Goal: Task Accomplishment & Management: Complete application form

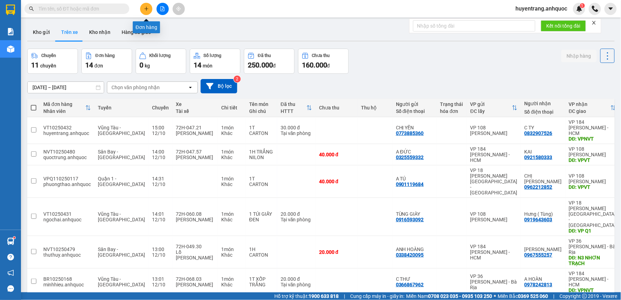
drag, startPoint x: 0, startPoint y: 0, endPoint x: 145, endPoint y: 9, distance: 145.0
click at [145, 9] on icon "plus" at bounding box center [146, 8] width 5 height 5
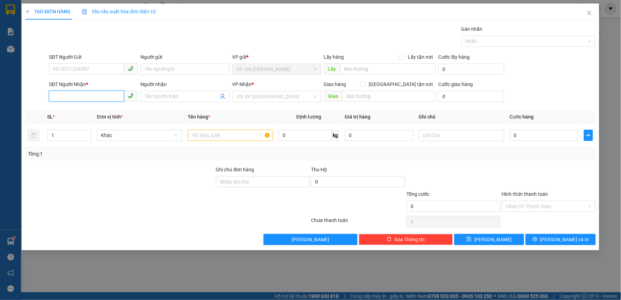
click at [82, 99] on input "SĐT Người Nhận *" at bounding box center [86, 96] width 75 height 11
type input "0933152828"
click at [156, 99] on input "Người nhận" at bounding box center [181, 97] width 73 height 8
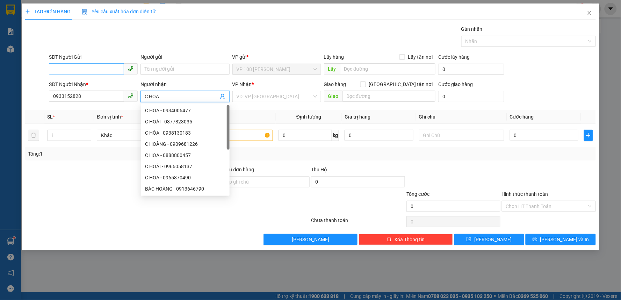
type input "C HOA"
click at [111, 69] on input "SĐT Người Gửi" at bounding box center [86, 68] width 75 height 11
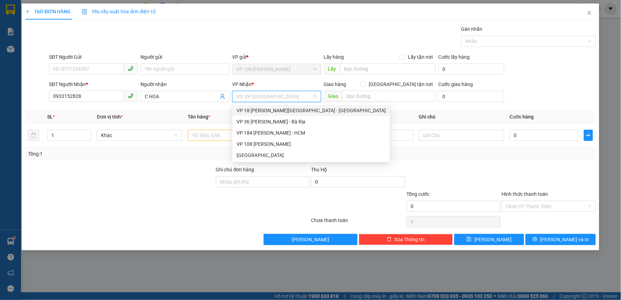
click at [261, 97] on input "search" at bounding box center [275, 96] width 76 height 10
click at [260, 110] on div "VP 18 [PERSON_NAME][GEOGRAPHIC_DATA] - [GEOGRAPHIC_DATA]" at bounding box center [311, 111] width 149 height 8
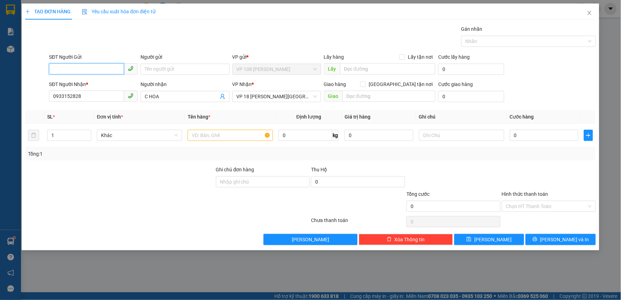
click at [90, 69] on input "SĐT Người Gửi" at bounding box center [86, 68] width 75 height 11
type input "0974477374"
click at [176, 69] on input "Người gửi" at bounding box center [185, 69] width 89 height 11
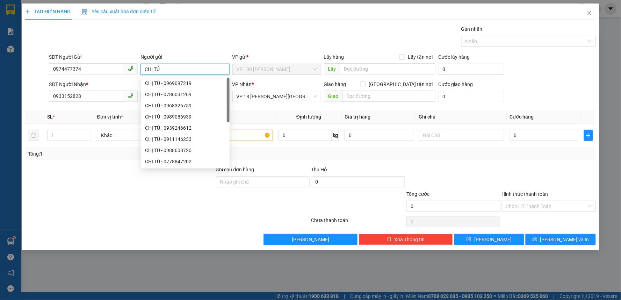
click at [152, 70] on input "CHỊ TÚ" at bounding box center [185, 69] width 89 height 11
type input "A TÚ"
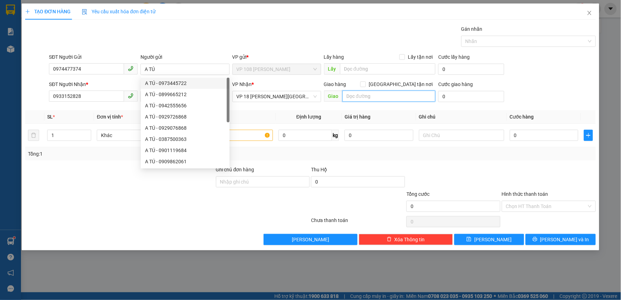
click at [404, 96] on input "text" at bounding box center [389, 96] width 93 height 11
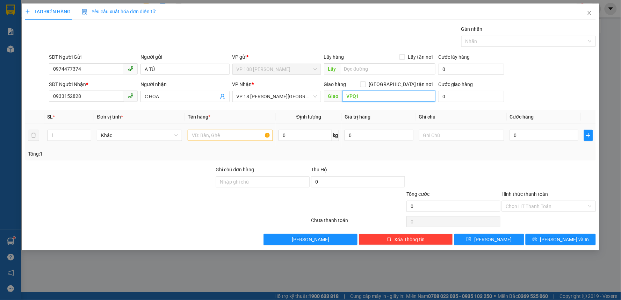
type input "VPQ1"
click at [240, 135] on input "text" at bounding box center [230, 135] width 85 height 11
type input "1 BÌ THƯ"
click at [522, 140] on input "0" at bounding box center [544, 135] width 69 height 11
type input "2"
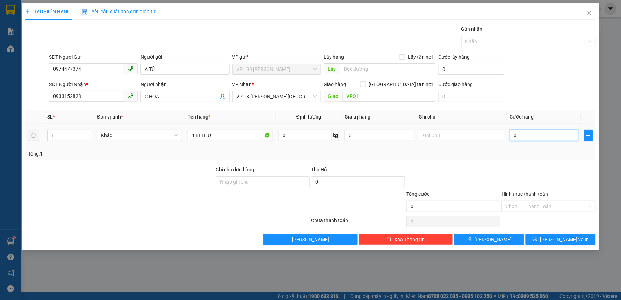
type input "2"
type input "20"
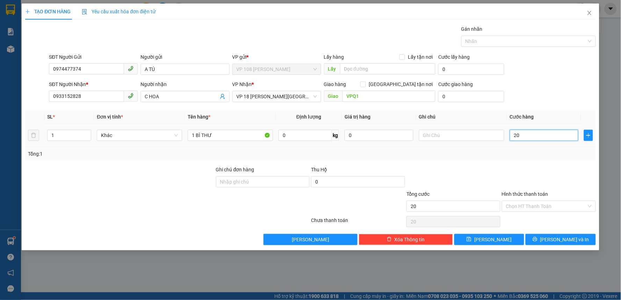
type input "200"
type input "2.000"
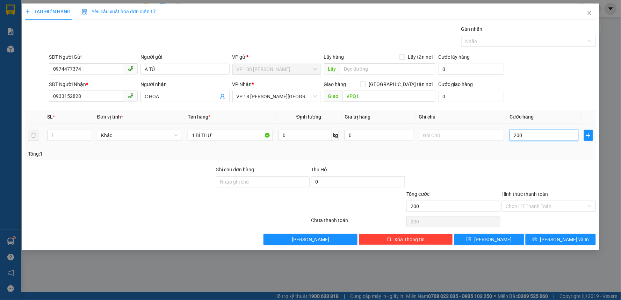
type input "2.000"
type input "20.000"
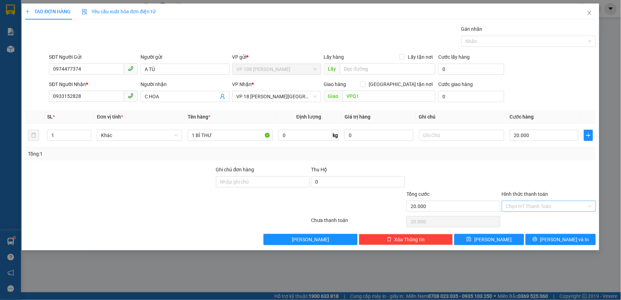
click at [542, 210] on input "Hình thức thanh toán" at bounding box center [546, 206] width 81 height 10
click at [540, 220] on div "Tại văn phòng" at bounding box center [550, 220] width 86 height 8
type input "0"
click at [557, 237] on span "[PERSON_NAME] và In" at bounding box center [565, 240] width 49 height 8
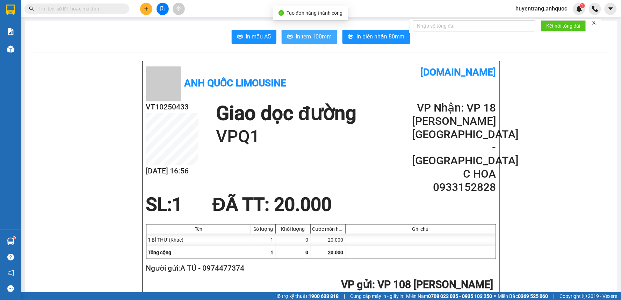
click at [311, 34] on span "In tem 100mm" at bounding box center [314, 36] width 36 height 9
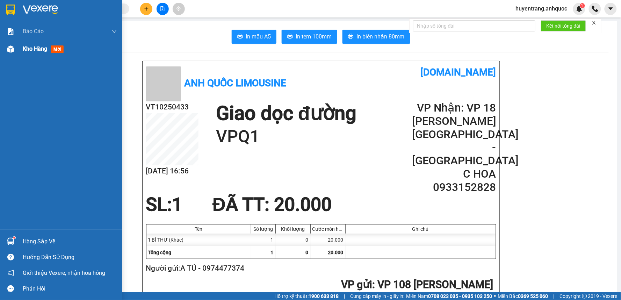
click at [15, 50] on div at bounding box center [11, 49] width 12 height 12
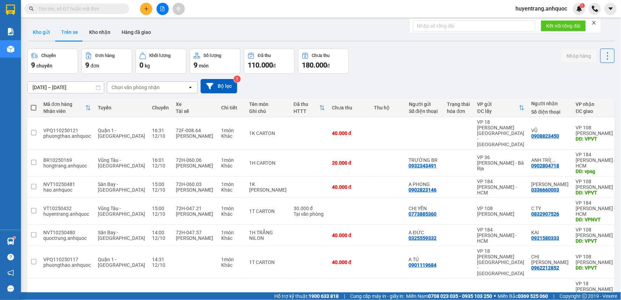
click at [48, 32] on button "Kho gửi" at bounding box center [41, 32] width 28 height 17
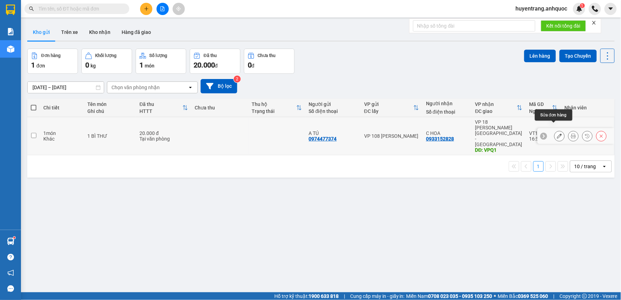
click at [557, 134] on icon at bounding box center [559, 136] width 5 height 5
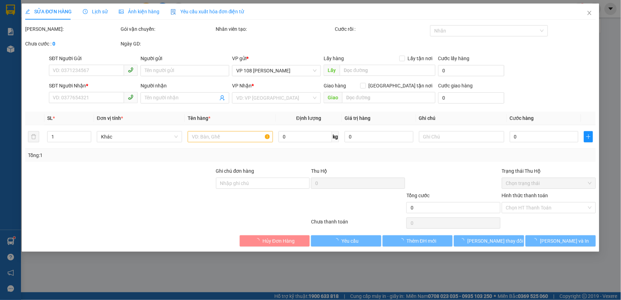
type input "0974477374"
type input "A TÚ"
type input "0933152828"
type input "C HOA"
type input "VPQ1"
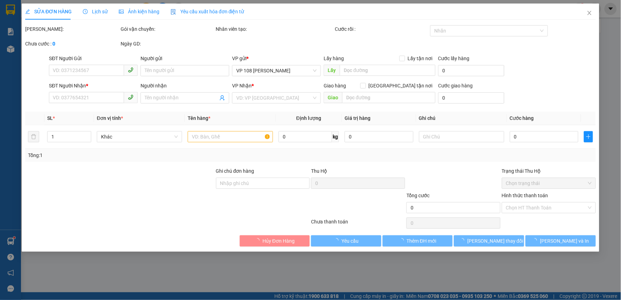
type input "20.000"
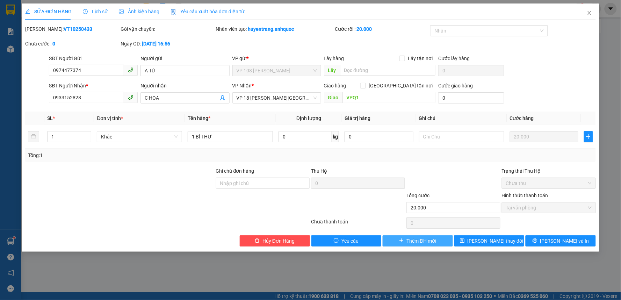
click at [413, 240] on span "Thêm ĐH mới" at bounding box center [422, 241] width 30 height 8
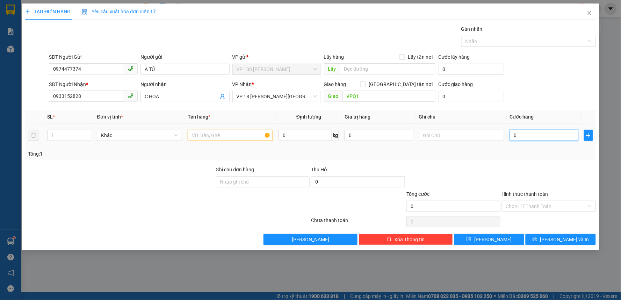
click at [533, 133] on input "0" at bounding box center [544, 135] width 69 height 11
type input "2"
type input "20"
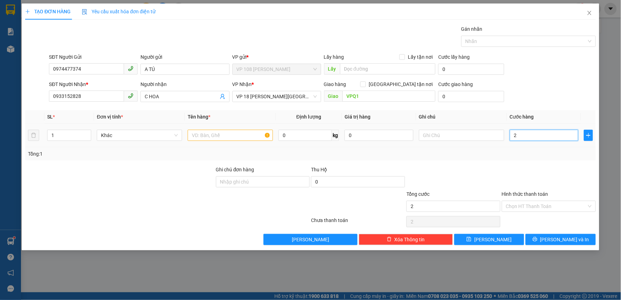
type input "20"
type input "200"
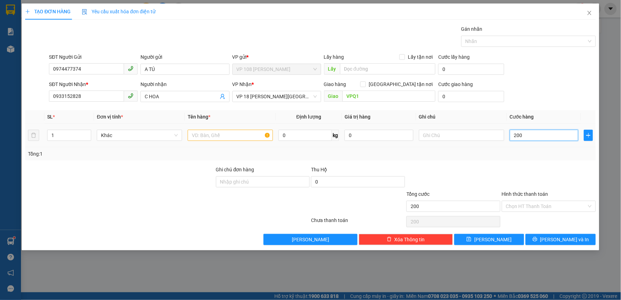
type input "2.000"
type input "20.000"
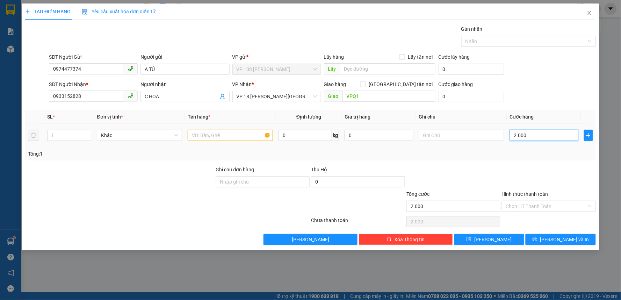
type input "20.000"
click at [566, 236] on span "[PERSON_NAME] và In" at bounding box center [565, 240] width 49 height 8
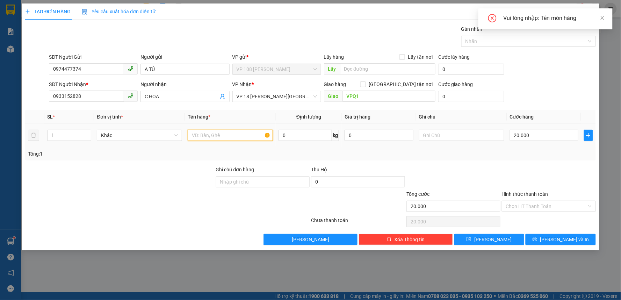
click at [236, 135] on input "text" at bounding box center [230, 135] width 85 height 11
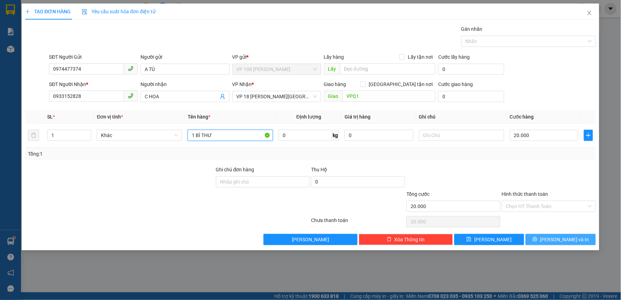
type input "1 BÌ THƯ"
click at [571, 238] on span "[PERSON_NAME] và In" at bounding box center [565, 240] width 49 height 8
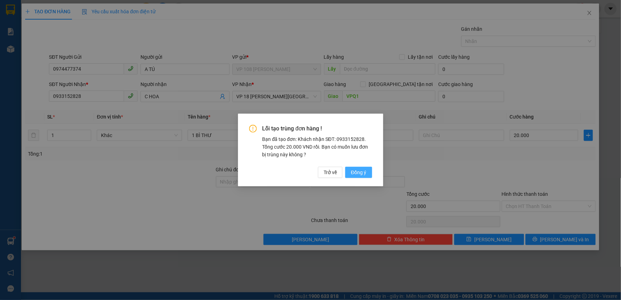
click at [363, 172] on span "Đồng ý" at bounding box center [358, 173] width 15 height 8
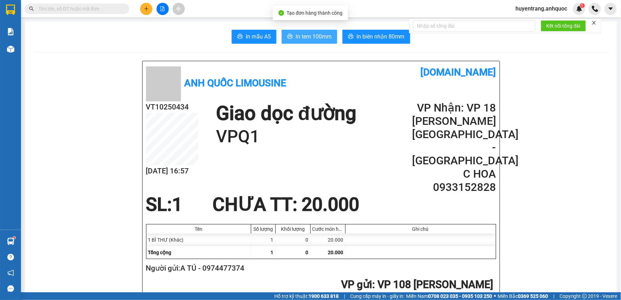
click at [319, 43] on button "In tem 100mm" at bounding box center [310, 37] width 56 height 14
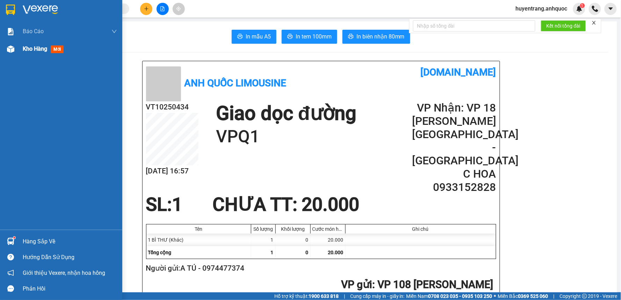
click at [26, 49] on span "Kho hàng" at bounding box center [35, 48] width 24 height 7
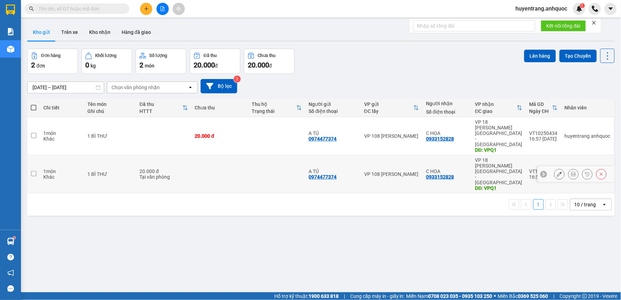
click at [555, 168] on button at bounding box center [560, 174] width 10 height 12
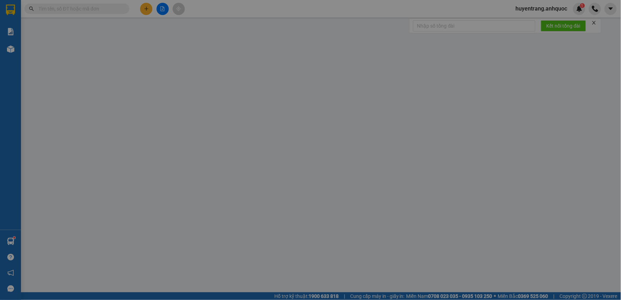
type input "0974477374"
type input "A TÚ"
type input "0933152828"
type input "C HOA"
type input "VPQ1"
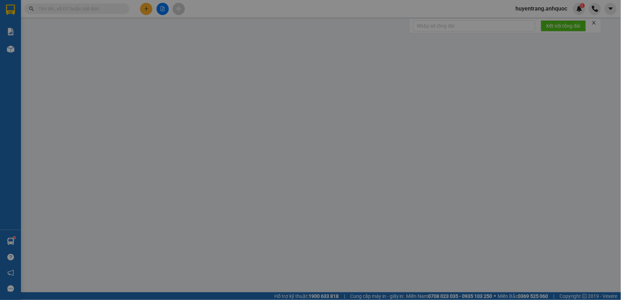
type input "20.000"
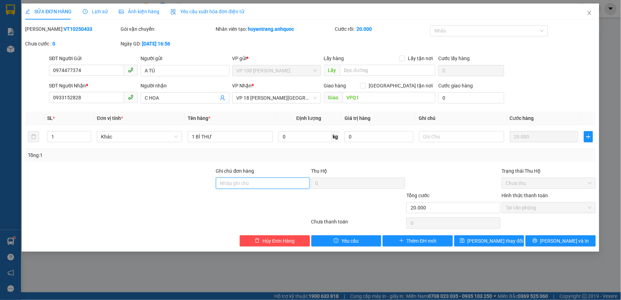
click at [277, 182] on input "Ghi chú đơn hàng" at bounding box center [263, 183] width 94 height 11
type input "D"
type input "ĐƠN NÀY HỦY"
click at [285, 242] on span "Hủy Đơn Hàng" at bounding box center [279, 241] width 32 height 8
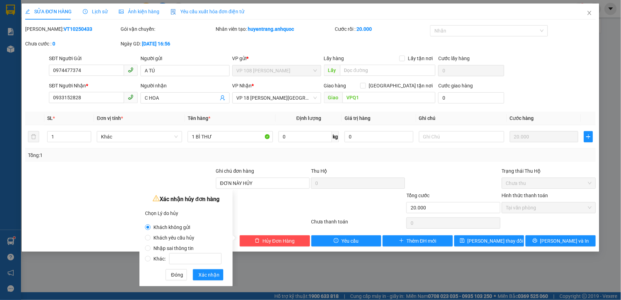
click at [168, 246] on span "Nhập sai thông tin" at bounding box center [174, 248] width 46 height 6
click at [151, 246] on input "Nhập sai thông tin" at bounding box center [148, 248] width 6 height 6
radio input "true"
radio input "false"
click at [210, 273] on span "Xác nhận" at bounding box center [209, 275] width 21 height 8
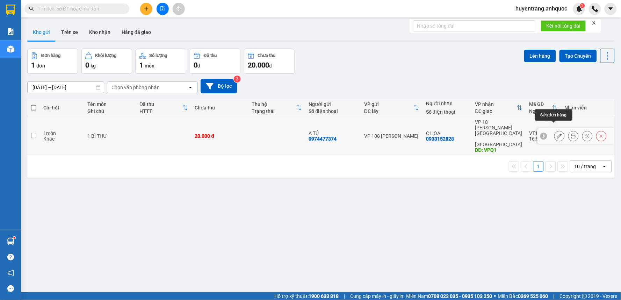
click at [557, 134] on icon at bounding box center [559, 136] width 5 height 5
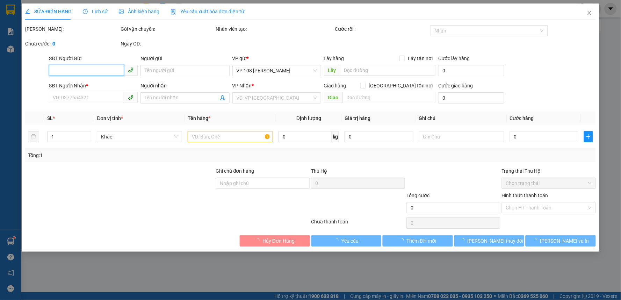
type input "0974477374"
type input "A TÚ"
type input "0933152828"
type input "C HOA"
type input "VPQ1"
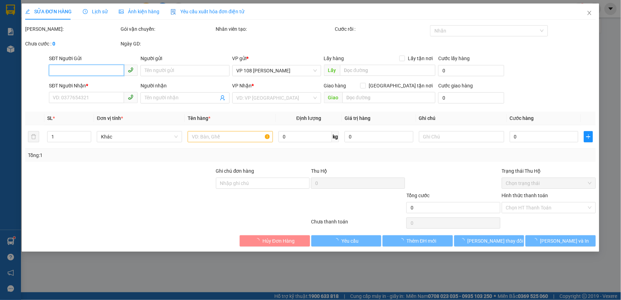
type input "20.000"
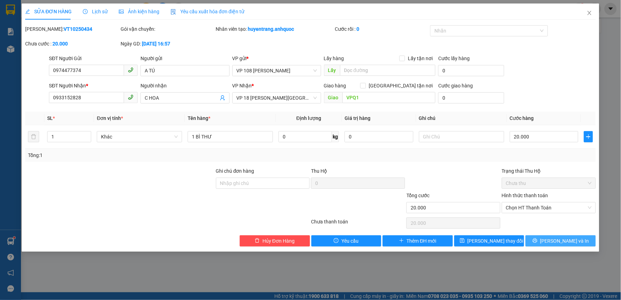
click at [563, 242] on span "[PERSON_NAME] và In" at bounding box center [565, 241] width 49 height 8
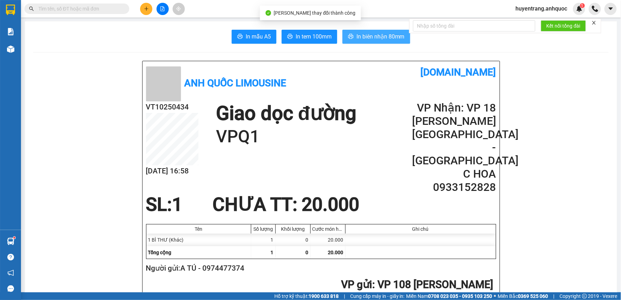
click at [368, 37] on span "In biên nhận 80mm" at bounding box center [381, 36] width 48 height 9
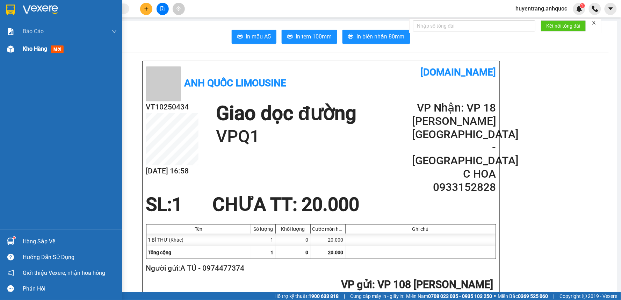
click at [37, 51] on span "Kho hàng" at bounding box center [35, 48] width 24 height 7
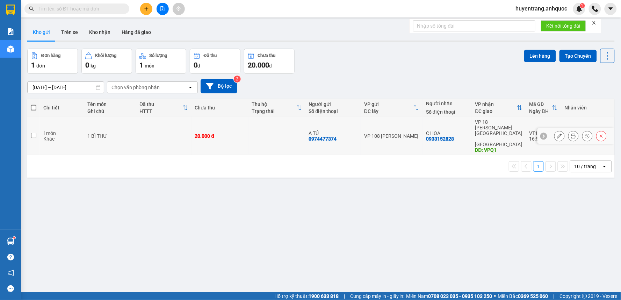
click at [177, 127] on td at bounding box center [163, 136] width 55 height 38
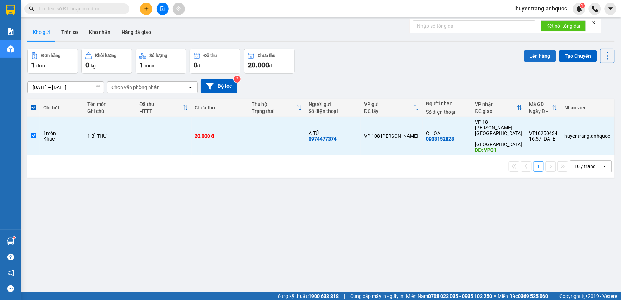
click at [534, 53] on button "Lên hàng" at bounding box center [541, 56] width 32 height 13
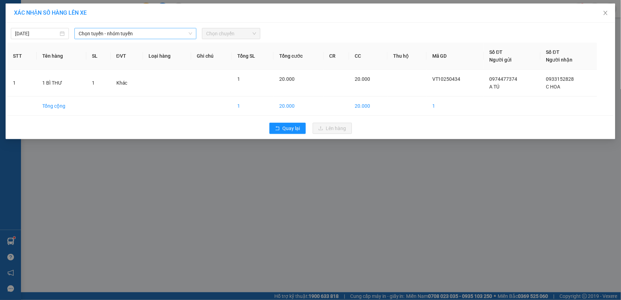
click at [122, 33] on span "Chọn tuyến - nhóm tuyến" at bounding box center [136, 33] width 114 height 10
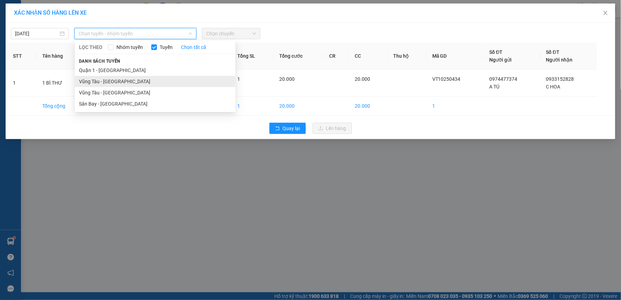
click at [122, 83] on li "Vũng Tàu - [GEOGRAPHIC_DATA]" at bounding box center [155, 81] width 161 height 11
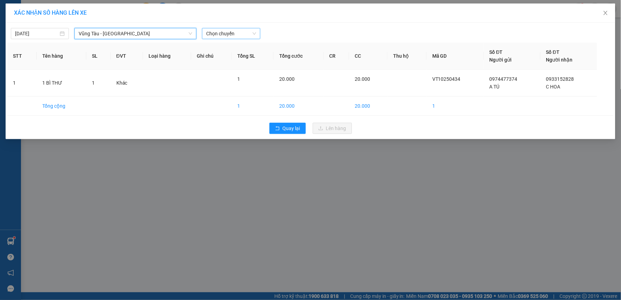
click at [246, 36] on span "Chọn chuyến" at bounding box center [231, 33] width 50 height 10
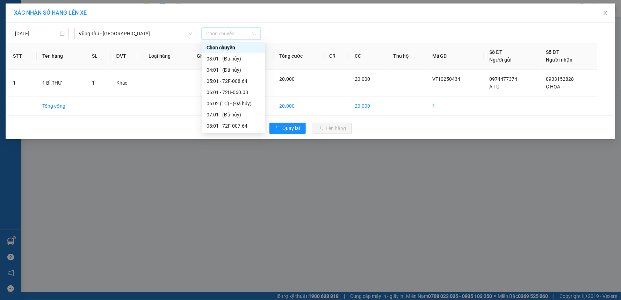
click at [237, 268] on div "18:01 - 72F-004.39" at bounding box center [234, 272] width 55 height 8
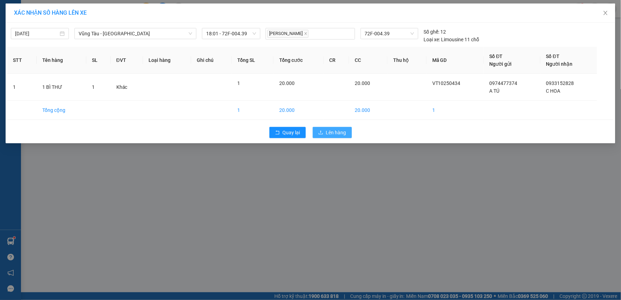
click at [338, 135] on span "Lên hàng" at bounding box center [336, 133] width 20 height 8
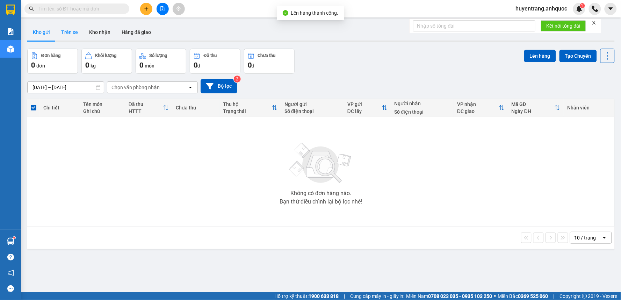
click at [76, 35] on button "Trên xe" at bounding box center [70, 32] width 28 height 17
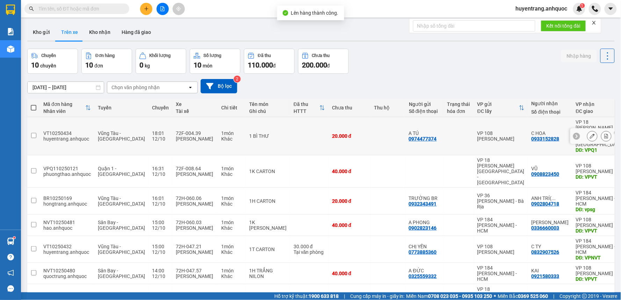
click at [602, 130] on button at bounding box center [607, 136] width 10 height 12
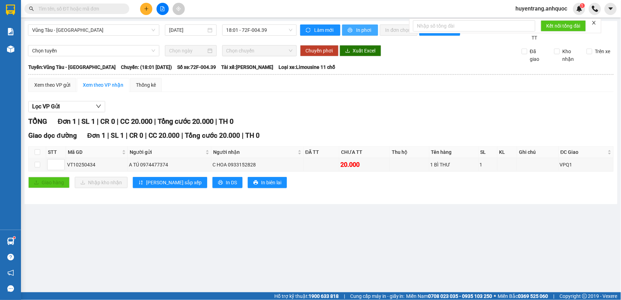
click at [356, 26] on button "In phơi" at bounding box center [360, 29] width 36 height 11
click at [151, 11] on button at bounding box center [146, 9] width 12 height 12
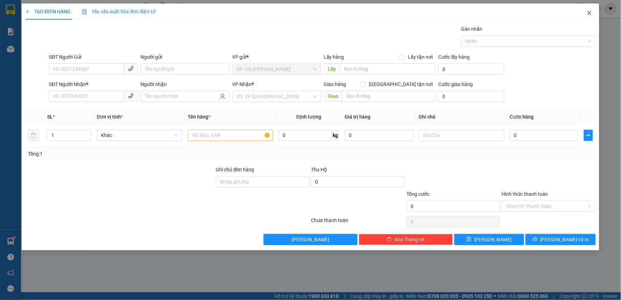
click at [587, 12] on icon "close" at bounding box center [590, 13] width 6 height 6
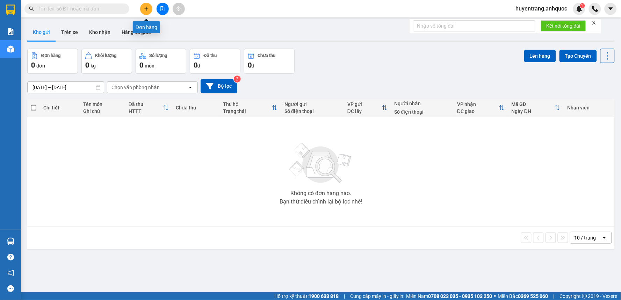
click at [143, 7] on button at bounding box center [146, 9] width 12 height 12
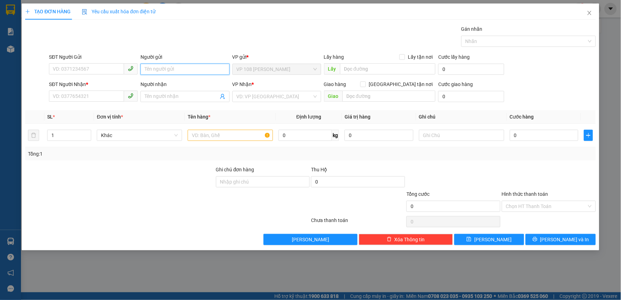
click at [159, 74] on input "Người gửi" at bounding box center [185, 69] width 89 height 11
type input "QUỐC SỬ"
click at [164, 80] on div "QUỐC SỬ - 0833798784" at bounding box center [185, 83] width 80 height 8
type input "0833798784"
type input "QUỐC SỬ"
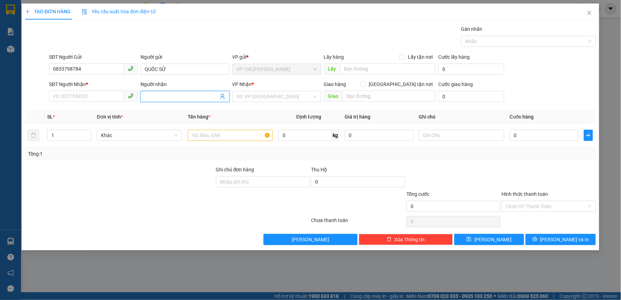
click at [166, 94] on input "Người nhận" at bounding box center [181, 97] width 73 height 8
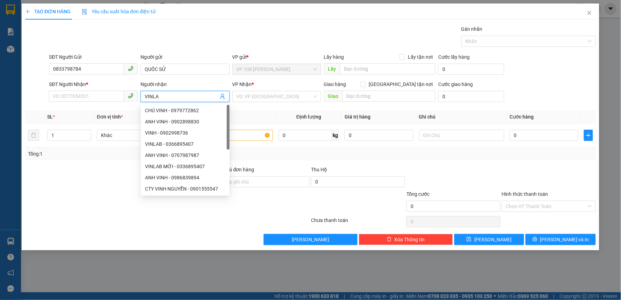
type input "VINLAB"
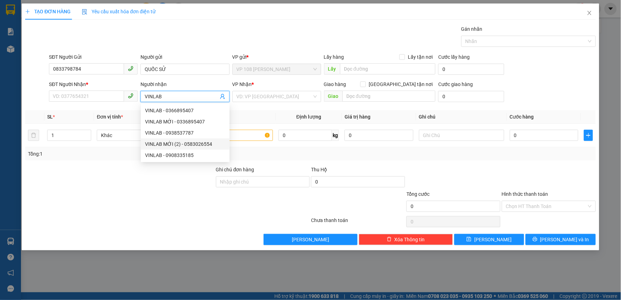
click at [182, 144] on div "VINLAB MỚI (2) - 0583026554" at bounding box center [185, 144] width 80 height 8
type input "0583026554"
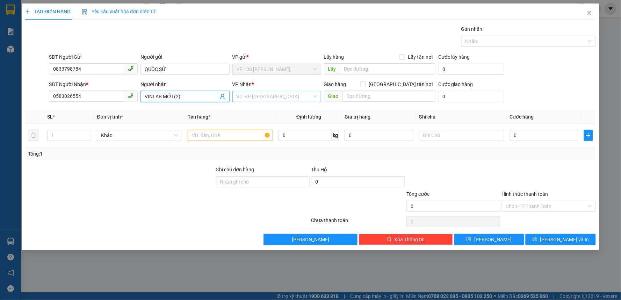
type input "VINLAB MỚI (2)"
click at [258, 94] on input "search" at bounding box center [275, 96] width 76 height 10
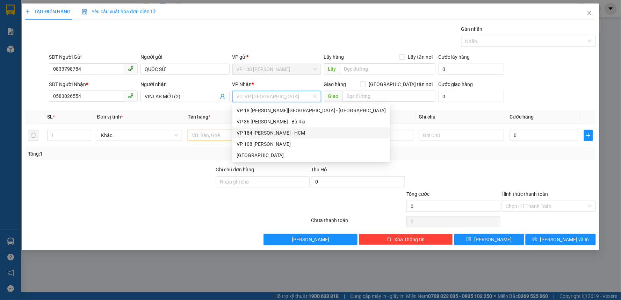
click at [257, 133] on div "VP 184 [PERSON_NAME] - HCM" at bounding box center [311, 133] width 149 height 8
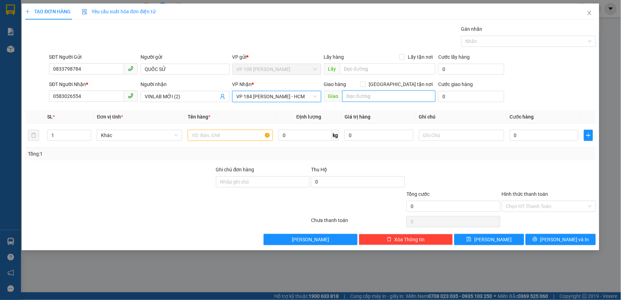
click at [365, 97] on input "text" at bounding box center [389, 96] width 93 height 11
type input "VP184"
click at [218, 138] on input "text" at bounding box center [230, 135] width 85 height 11
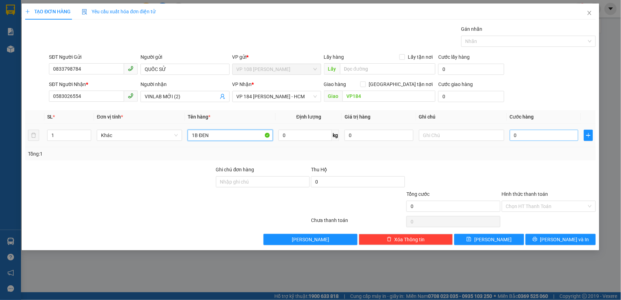
type input "1B ĐEN"
click at [521, 133] on input "0" at bounding box center [544, 135] width 69 height 11
type input "2"
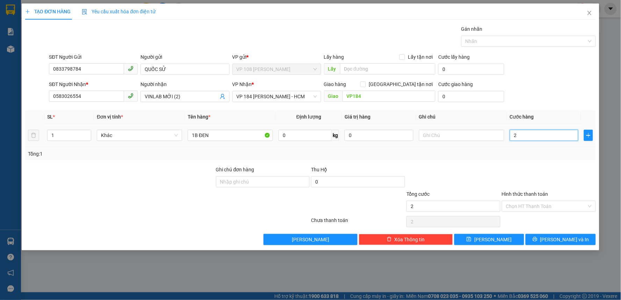
type input "20"
type input "200"
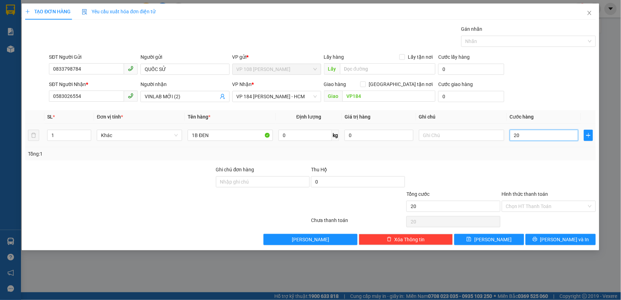
type input "200"
type input "2.000"
type input "20.000"
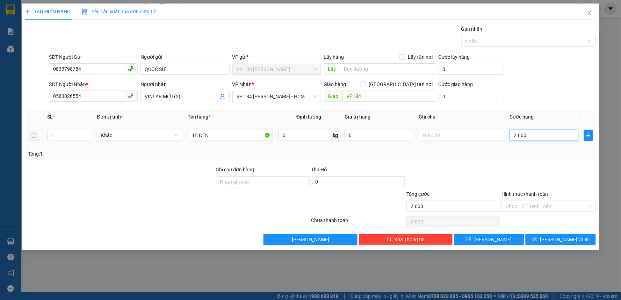
type input "20.000"
click at [552, 236] on button "[PERSON_NAME] và In" at bounding box center [561, 239] width 70 height 11
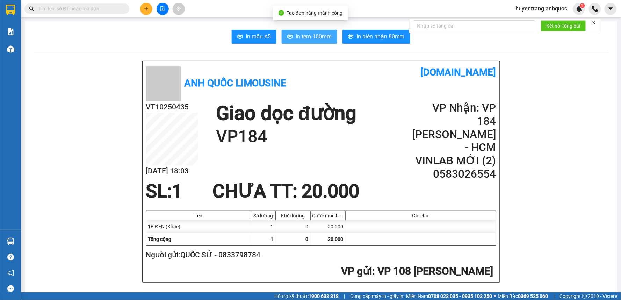
click at [309, 38] on span "In tem 100mm" at bounding box center [314, 36] width 36 height 9
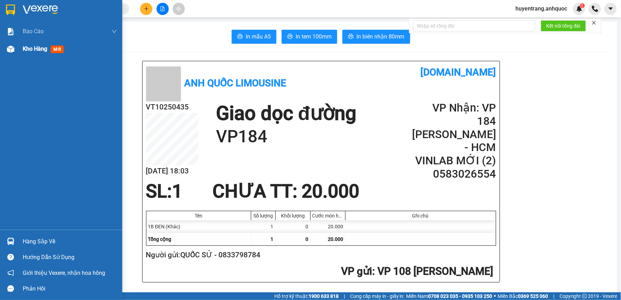
click at [17, 50] on div "Kho hàng mới" at bounding box center [61, 48] width 122 height 17
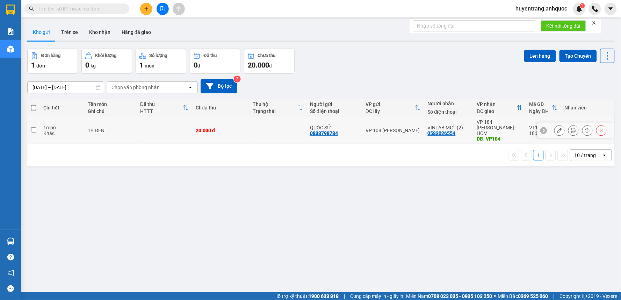
click at [142, 128] on td at bounding box center [165, 130] width 56 height 27
checkbox input "true"
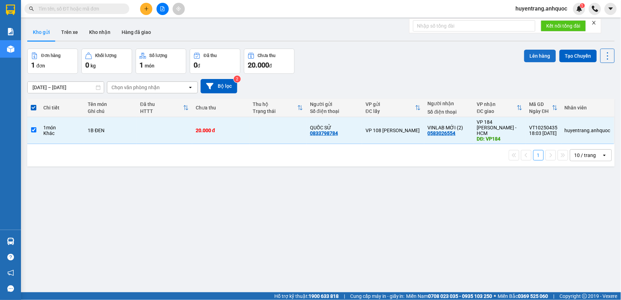
click at [532, 57] on button "Lên hàng" at bounding box center [541, 56] width 32 height 13
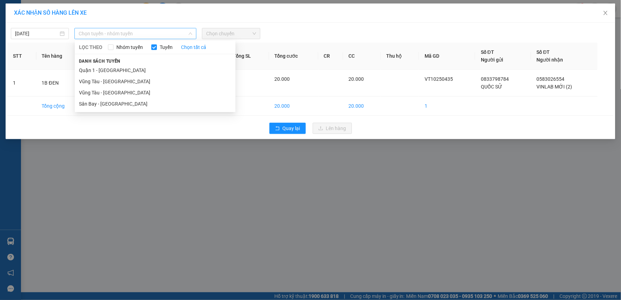
click at [89, 35] on span "Chọn tuyến - nhóm tuyến" at bounding box center [136, 33] width 114 height 10
click at [104, 89] on li "Vũng Tàu - [GEOGRAPHIC_DATA]" at bounding box center [155, 92] width 161 height 11
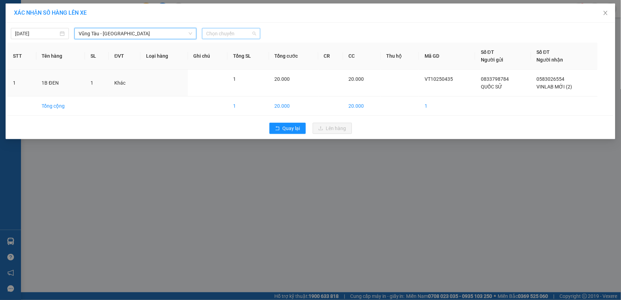
click at [228, 33] on span "Chọn chuyến" at bounding box center [231, 33] width 50 height 10
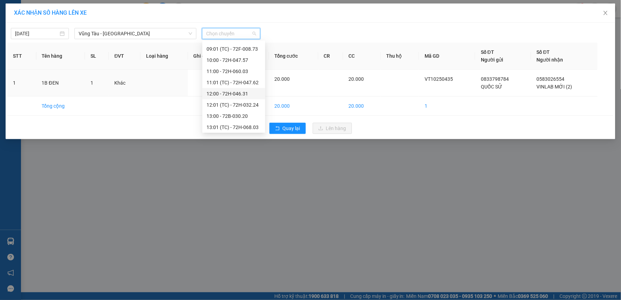
scroll to position [246, 0]
click at [233, 124] on div "19:00 - 72H-047.57" at bounding box center [234, 126] width 55 height 8
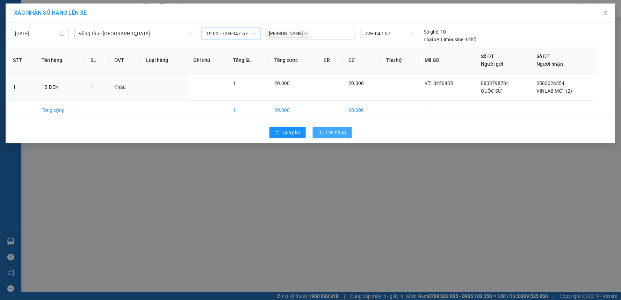
click at [333, 128] on button "Lên hàng" at bounding box center [332, 132] width 39 height 11
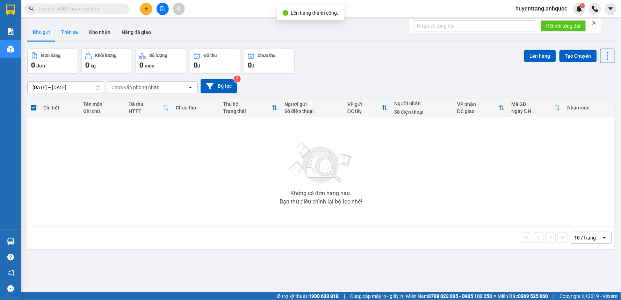
click at [71, 33] on button "Trên xe" at bounding box center [70, 32] width 28 height 17
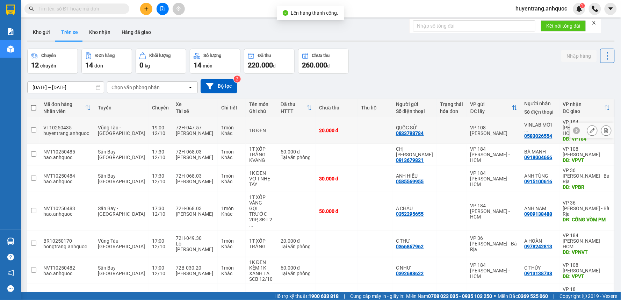
click at [604, 128] on icon at bounding box center [606, 130] width 5 height 5
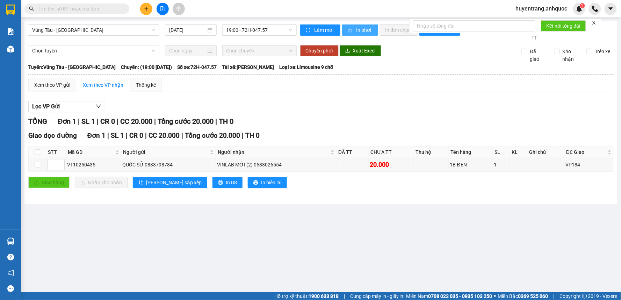
click at [358, 32] on span "In phơi" at bounding box center [365, 30] width 16 height 8
click at [96, 9] on input "text" at bounding box center [79, 9] width 83 height 8
paste input "0325559332"
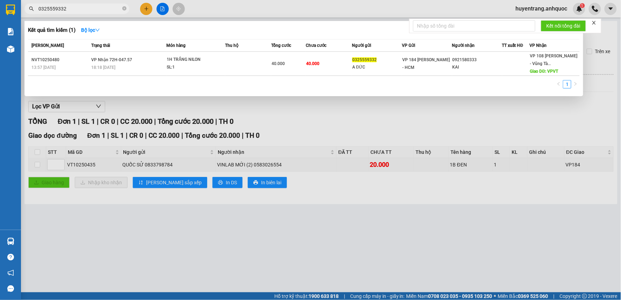
type input "0325559332"
click at [125, 9] on icon "close-circle" at bounding box center [124, 8] width 4 height 4
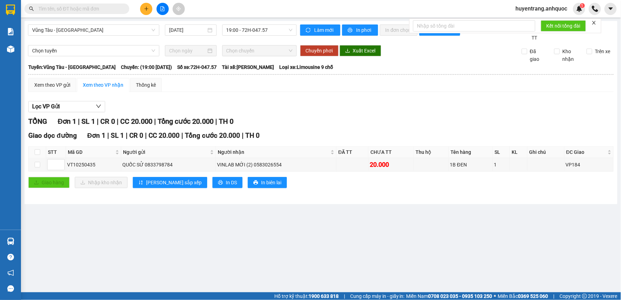
paste input "0962212852"
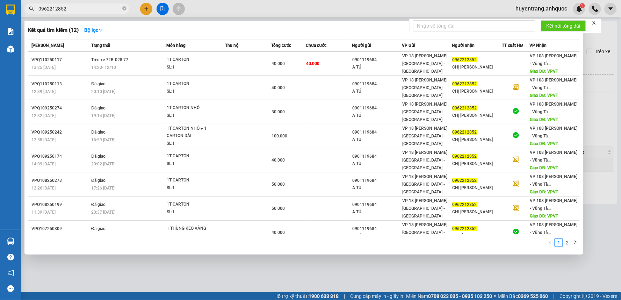
type input "0962212852"
